Goal: Transaction & Acquisition: Purchase product/service

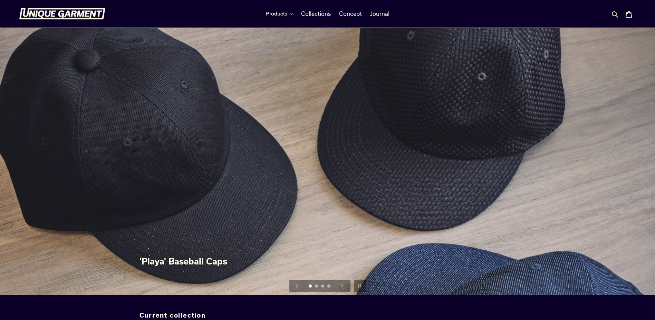
click at [615, 13] on icon "button" at bounding box center [614, 14] width 7 height 7
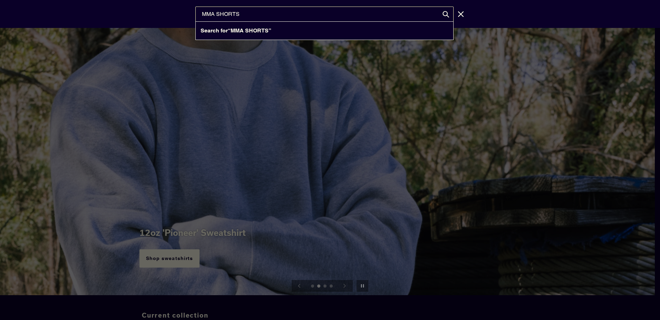
type input "MMA SHORTS"
click at [196, 22] on button "Search for “MMA SHORTS”" at bounding box center [324, 31] width 257 height 18
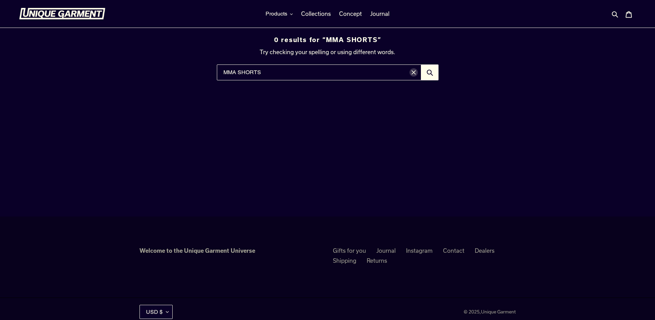
click at [416, 70] on icon "Clear search term" at bounding box center [413, 72] width 8 height 4
type input "RASH GUARDS"
click at [217, 80] on button "Search for “RASH GUARDS”" at bounding box center [319, 89] width 204 height 18
click at [281, 17] on span "Products" at bounding box center [276, 13] width 22 height 7
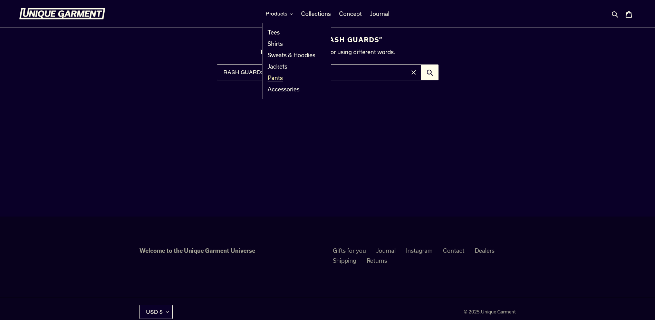
click at [277, 78] on span "Pants" at bounding box center [274, 78] width 15 height 7
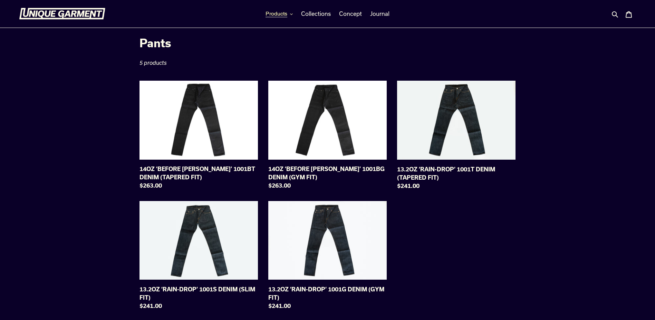
click at [284, 12] on span "Products" at bounding box center [276, 13] width 22 height 7
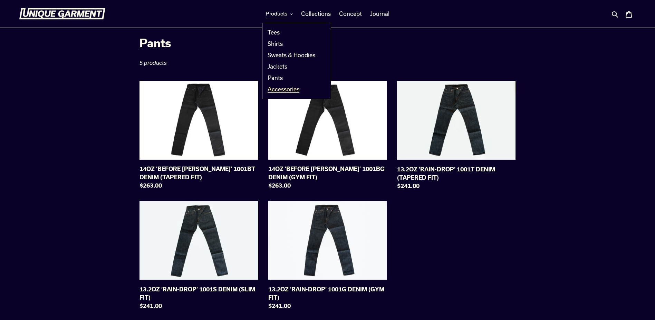
click at [283, 89] on span "Accessories" at bounding box center [283, 89] width 32 height 7
